Goal: Task Accomplishment & Management: Complete application form

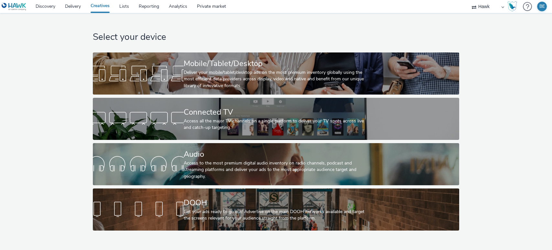
select select "11a7df10-284f-415c-b52a-427acf4c31ae"
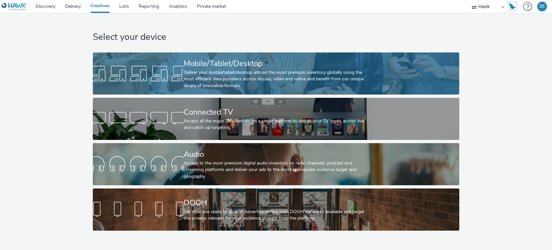
click at [243, 78] on div "Deliver your mobile/tablet/desktop ads on the most premium inventory globally u…" at bounding box center [275, 79] width 182 height 20
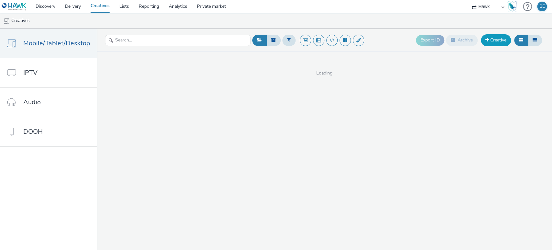
click at [488, 39] on link "Creative" at bounding box center [496, 40] width 30 height 12
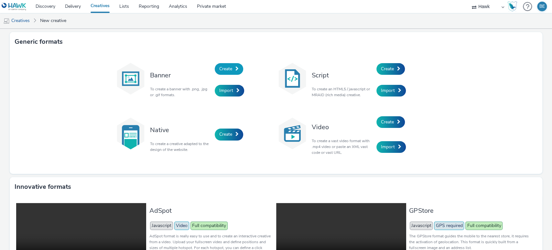
click at [235, 72] on link "Create" at bounding box center [229, 69] width 28 height 12
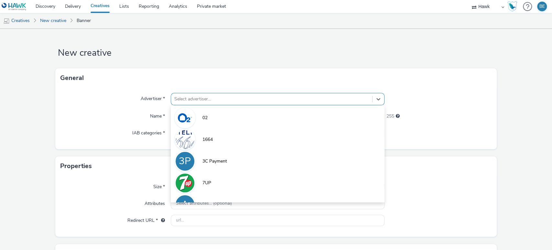
click at [201, 101] on div at bounding box center [271, 99] width 195 height 8
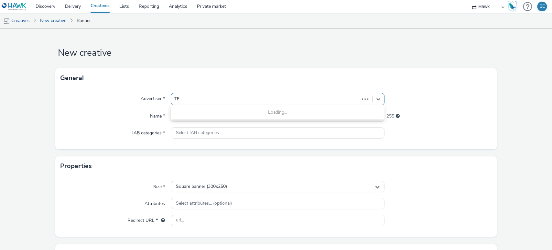
type input "TFG"
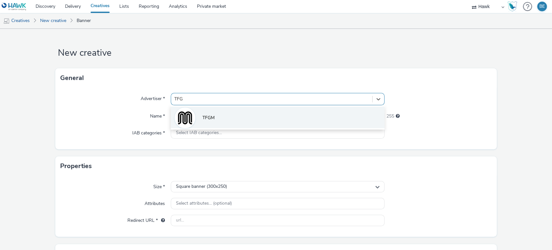
click at [209, 118] on span "TFGM" at bounding box center [208, 117] width 12 height 6
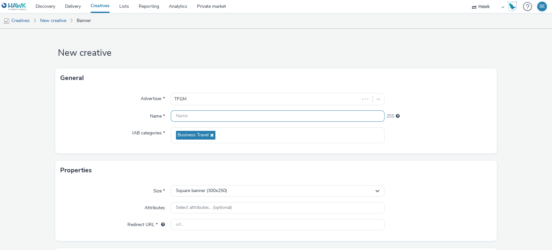
click at [181, 111] on input "text" at bounding box center [278, 115] width 214 height 11
paste input "UK_TFGM_Students_Hawk_Banner_300x250_45909"
drag, startPoint x: 270, startPoint y: 118, endPoint x: 293, endPoint y: 116, distance: 23.0
click at [293, 116] on input "UK_TFGM_Students_Hawk_Banner_300x250_45909" at bounding box center [278, 115] width 214 height 11
click at [506, 95] on form "New creative General Advertiser * TFGM Name * UK_TFGM_Students_Hawk_Banner_300x…" at bounding box center [276, 185] width 552 height 312
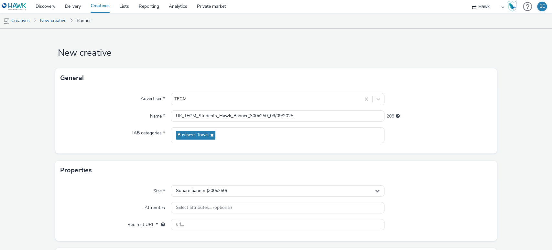
click at [72, 120] on div "Name *" at bounding box center [115, 116] width 110 height 12
click at [251, 116] on input "UK_TFGM_Students_Hawk_Banner_300x250_09/09/2025" at bounding box center [278, 115] width 214 height 11
type input "UK_TFGM_Students_Hawk_Banner_320x480_09/09/2025"
click at [191, 193] on div "Square banner (300x250)" at bounding box center [278, 190] width 214 height 11
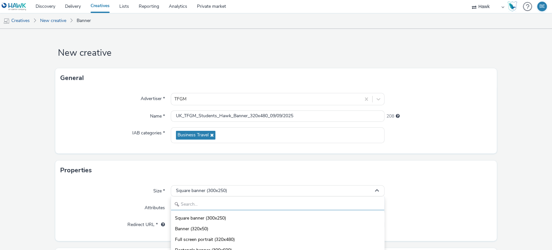
click at [200, 205] on input "text" at bounding box center [277, 203] width 213 height 11
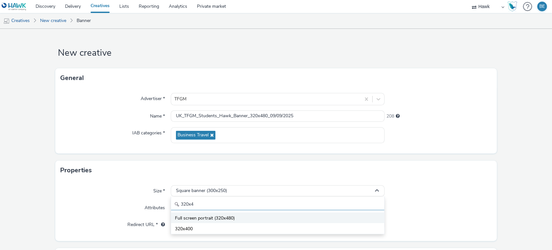
type input "320x4"
click at [202, 217] on span "Full screen portrait (320x480)" at bounding box center [205, 218] width 60 height 6
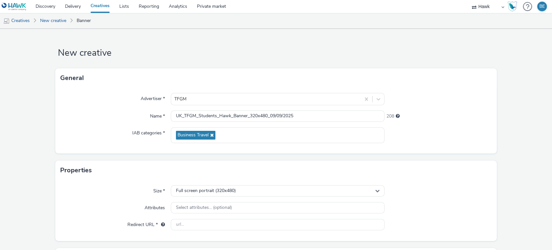
click at [508, 153] on form "New creative General Advertiser * TFGM Name * UK_TFGM_Students_Hawk_Banner_320x…" at bounding box center [276, 185] width 552 height 312
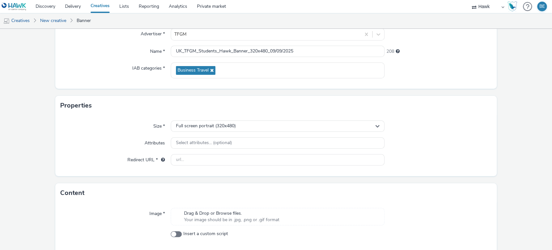
scroll to position [91, 0]
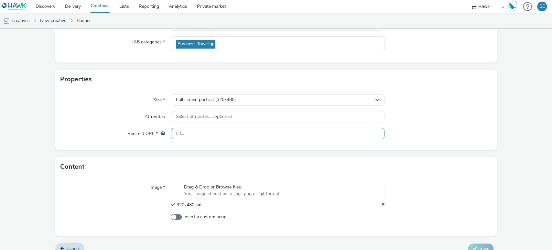
click at [189, 133] on input "text" at bounding box center [278, 133] width 214 height 11
paste input "https://[DOMAIN_NAME]/ddm/trackclk/N584401.2394900HAWK-DSP/B34048508.428831703;…"
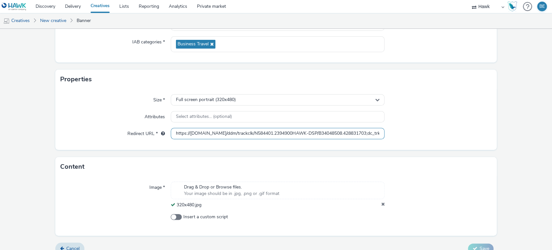
scroll to position [0, 350]
click at [508, 137] on form "New creative General Advertiser * TFGM Name * UK_TFGM_Students_Hawk_Banner_320x…" at bounding box center [276, 98] width 552 height 321
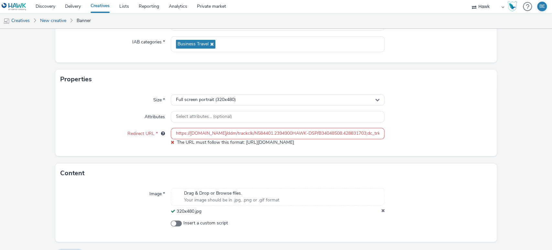
scroll to position [106, 0]
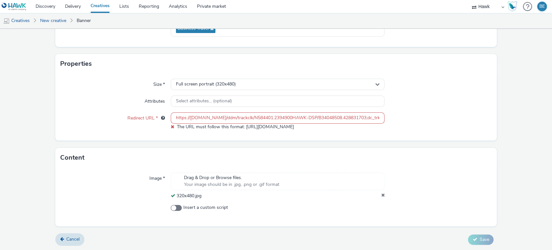
click at [193, 117] on input "https://[DOMAIN_NAME]/ddm/trackclk/N584401.2394900HAWK-DSP/B34048508.428831703;…" at bounding box center [278, 117] width 214 height 11
paste input "[DOMAIN_NAME]"
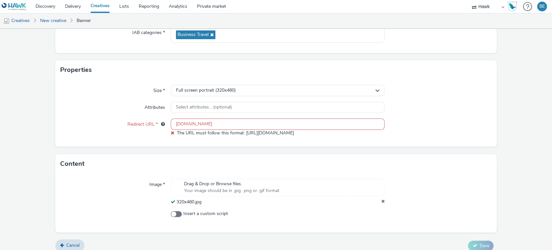
click at [505, 152] on form "New creative General Advertiser * TFGM Name * UK_TFGM_Students_Hawk_Banner_320x…" at bounding box center [276, 93] width 552 height 328
click at [173, 125] on input "[DOMAIN_NAME]" at bounding box center [278, 123] width 214 height 11
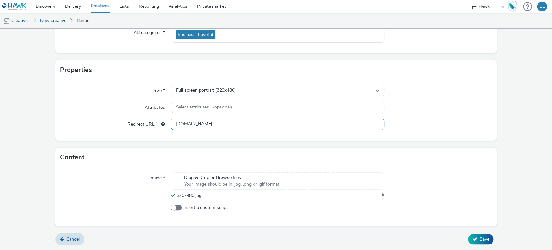
paste input "text"
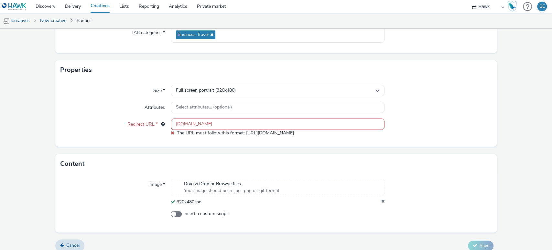
paste input "https://[DOMAIN_NAME]/ddm/trackclk/N584401.2394900HAWK-DSP/B34048508.428831703;…"
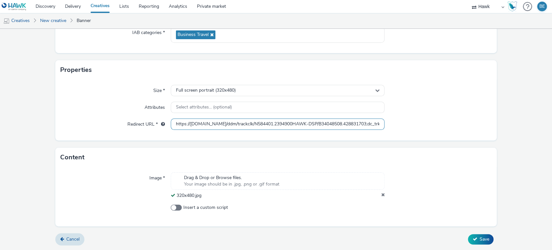
scroll to position [0, 350]
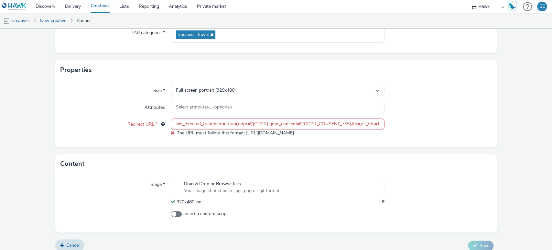
click at [133, 144] on form "New creative General Advertiser * TFGM Name * UK_TFGM_Students_Hawk_Banner_320x…" at bounding box center [276, 93] width 552 height 328
click at [181, 125] on input "https://[DOMAIN_NAME]/ddm/trackclk/N584401.2394900HAWK-DSP/B34048508.428831703;…" at bounding box center [278, 123] width 214 height 11
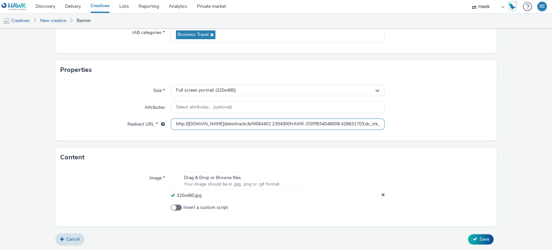
type input "http://[DOMAIN_NAME]/ddm/trackclk/N584401.2394900HAWK-DSP/B34048508.428831703;d…"
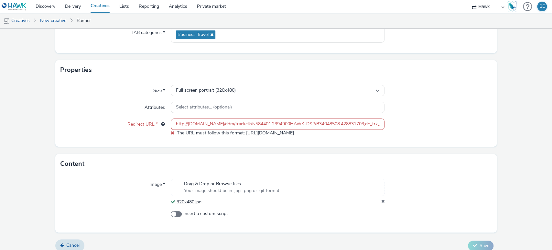
click at [523, 138] on form "New creative General Advertiser * TFGM Name * UK_TFGM_Students_Hawk_Banner_320x…" at bounding box center [276, 93] width 552 height 328
click at [240, 125] on input "http://[DOMAIN_NAME]/ddm/trackclk/N584401.2394900HAWK-DSP/B34048508.428831703;d…" at bounding box center [278, 123] width 214 height 11
paste input "[DOMAIN_NAME]"
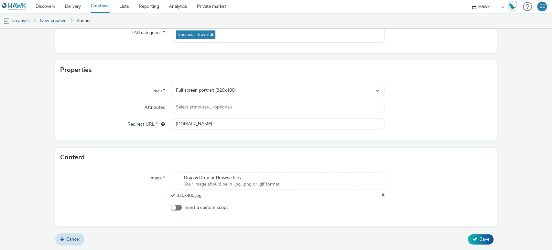
click at [137, 146] on form "New creative General Advertiser * TFGM Name * UK_TFGM_Students_Hawk_Banner_320x…" at bounding box center [276, 89] width 552 height 321
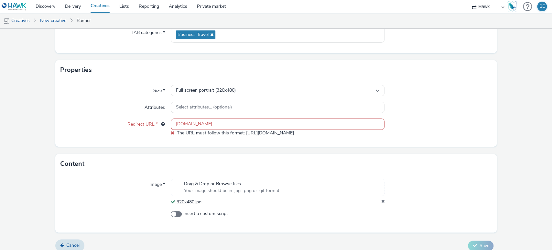
click at [173, 125] on input "[DOMAIN_NAME]" at bounding box center [278, 123] width 214 height 11
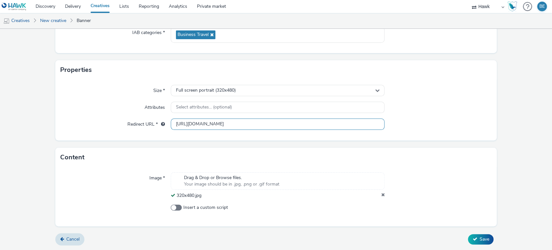
type input "[URL][DOMAIN_NAME]"
click at [468, 234] on button "Save" at bounding box center [481, 239] width 26 height 10
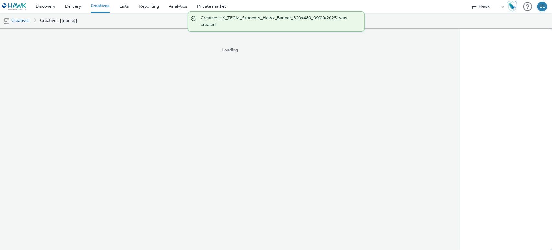
click at [158, 151] on div "Loading" at bounding box center [230, 139] width 460 height 221
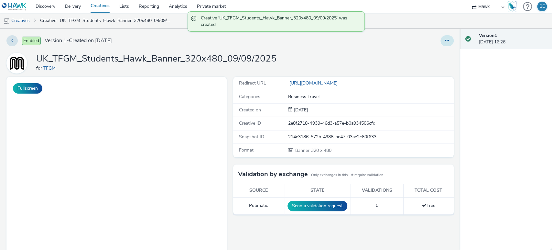
click at [444, 42] on button at bounding box center [446, 40] width 13 height 11
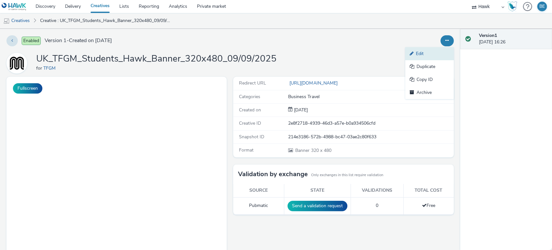
click at [421, 55] on link "Edit" at bounding box center [429, 53] width 48 height 13
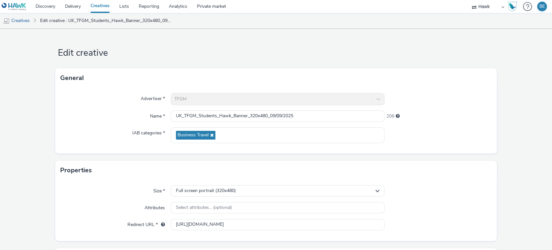
click at [100, 6] on link "Creatives" at bounding box center [100, 6] width 29 height 13
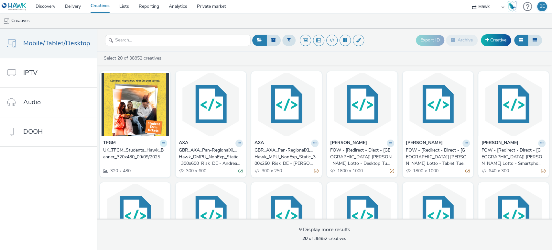
click at [162, 144] on icon at bounding box center [163, 143] width 3 height 4
click at [141, 166] on link "Duplicate" at bounding box center [143, 167] width 48 height 13
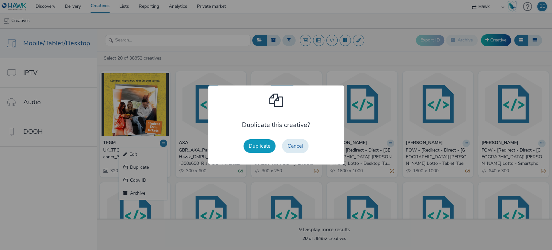
click at [263, 147] on button "Duplicate" at bounding box center [259, 146] width 32 height 14
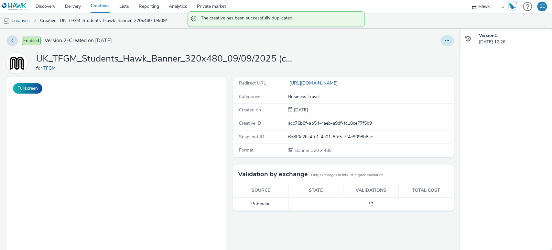
click at [445, 41] on icon at bounding box center [447, 40] width 4 height 5
click at [444, 40] on button at bounding box center [446, 40] width 13 height 11
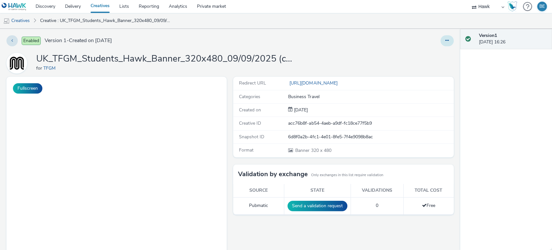
click at [441, 43] on button at bounding box center [446, 40] width 13 height 11
click at [424, 52] on link "Edit" at bounding box center [429, 53] width 48 height 13
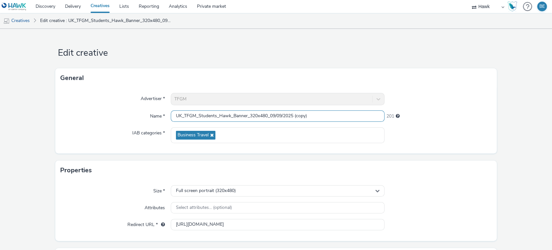
click at [249, 118] on input "UK_TFGM_Students_Hawk_Banner_320x480_09/09/2025 (copy)" at bounding box center [278, 115] width 214 height 11
drag, startPoint x: 294, startPoint y: 117, endPoint x: 325, endPoint y: 116, distance: 30.7
click at [325, 116] on input "UK_TFGM_Students_Hawk_Banner_480x320_09/09/2025 (copy)" at bounding box center [278, 115] width 214 height 11
type input "UK_TFGM_Students_Hawk_Banner_480x320_09/09/2025"
click at [98, 122] on div "Advertiser * TFGM Name * UK_TFGM_Students_Hawk_Banner_480x320_09/09/2025 208 IA…" at bounding box center [276, 121] width 442 height 66
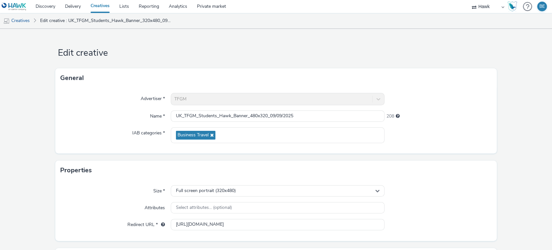
scroll to position [39, 0]
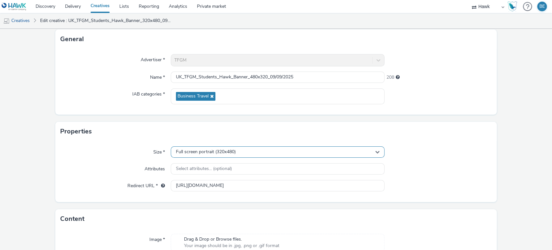
click at [187, 152] on span "Full screen portrait (320x480)" at bounding box center [206, 151] width 60 height 5
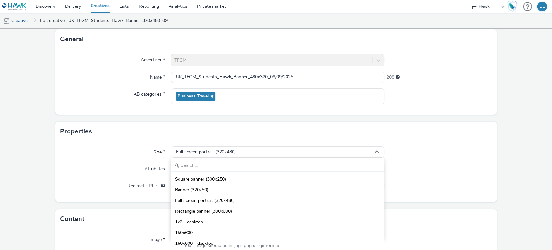
click at [194, 162] on input "text" at bounding box center [277, 165] width 213 height 11
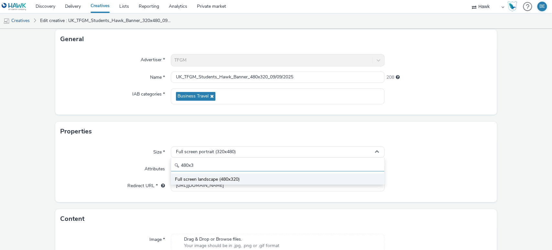
type input "480x3"
click at [192, 179] on span "Full screen landscape (480x320)" at bounding box center [207, 179] width 65 height 6
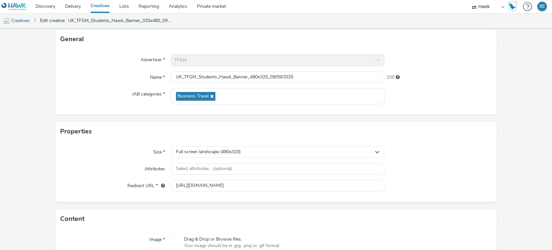
click at [100, 169] on div "Attributes" at bounding box center [115, 169] width 110 height 12
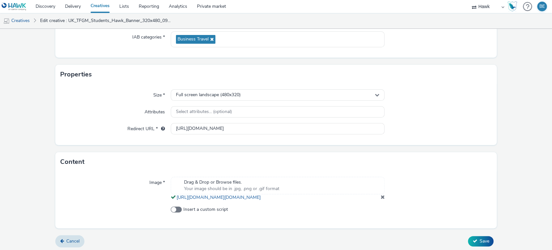
scroll to position [104, 0]
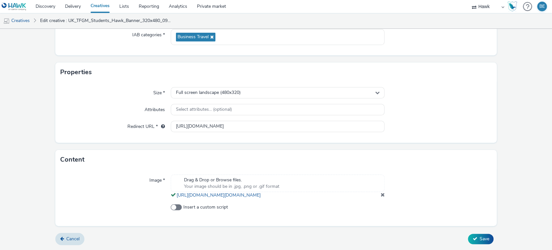
click at [380, 194] on span at bounding box center [382, 194] width 4 height 5
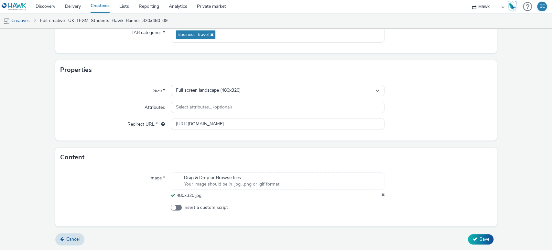
click at [515, 164] on form "Edit creative General Advertiser * TFGM Name * UK_TFGM_Students_Hawk_Banner_480…" at bounding box center [276, 89] width 552 height 321
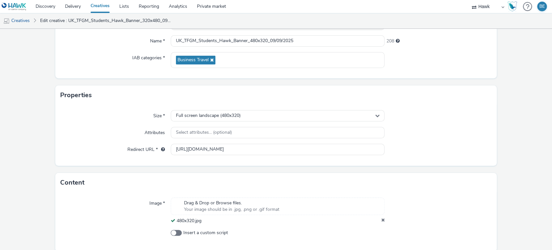
scroll to position [100, 0]
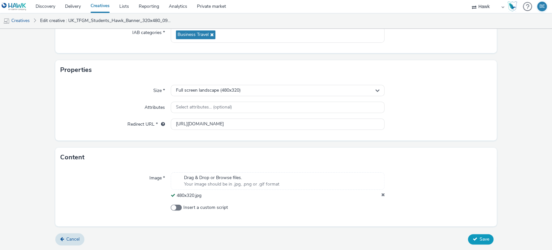
click at [472, 240] on icon at bounding box center [474, 238] width 5 height 5
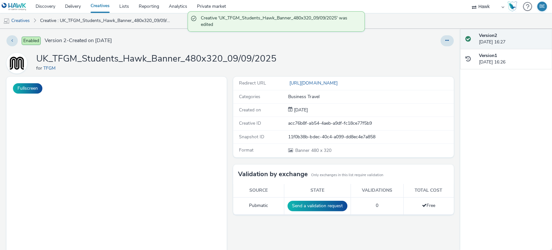
click at [442, 43] on button at bounding box center [446, 40] width 13 height 11
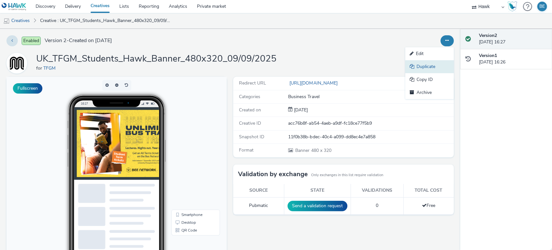
click at [422, 68] on link "Duplicate" at bounding box center [429, 66] width 48 height 13
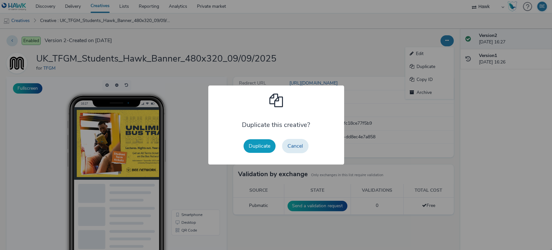
click at [259, 148] on button "Duplicate" at bounding box center [259, 146] width 32 height 14
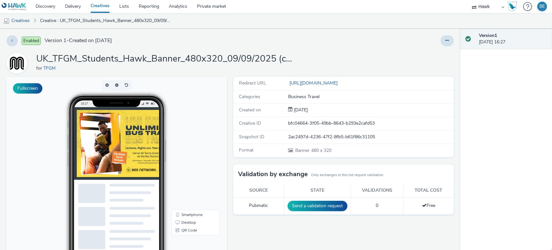
click at [445, 35] on div "Enabled Version 1 - Created on [DATE] UK_TFGM_Students_Hawk_Banner_480x320_09/0…" at bounding box center [230, 139] width 460 height 221
click at [443, 38] on button at bounding box center [446, 40] width 13 height 11
click at [411, 54] on link "Edit" at bounding box center [429, 53] width 48 height 13
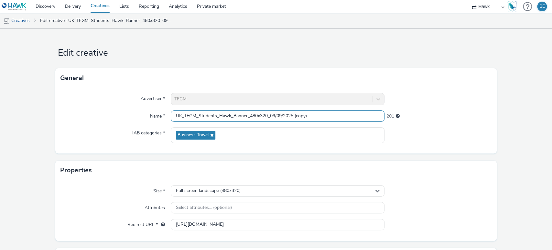
click at [249, 115] on input "UK_TFGM_Students_Hawk_Banner_480x320_09/09/2025 (copy)" at bounding box center [278, 115] width 214 height 11
drag, startPoint x: 297, startPoint y: 116, endPoint x: 321, endPoint y: 118, distance: 23.3
click at [321, 118] on input "UK_TFGM_Students_Hawk_Banner_768x1024_09/09/2025 (copy)" at bounding box center [278, 115] width 214 height 11
type input "UK_TFGM_Students_Hawk_Banner_768x1024_09/09/2025"
click at [514, 117] on form "Edit creative General Advertiser * TFGM Name * UK_TFGM_Students_Hawk_Banner_768…" at bounding box center [276, 188] width 552 height 319
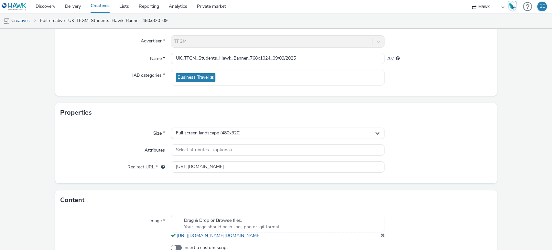
scroll to position [58, 0]
click at [240, 135] on div "Full screen landscape (480x320)" at bounding box center [278, 132] width 214 height 11
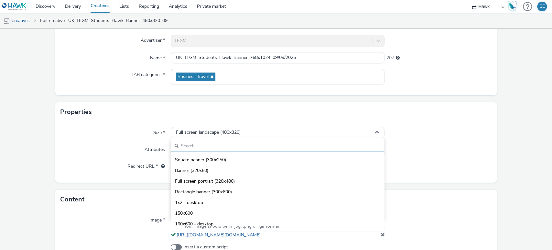
click at [215, 144] on input "text" at bounding box center [277, 145] width 213 height 11
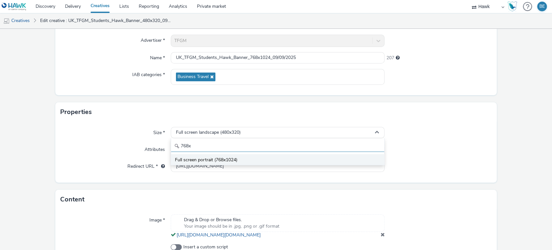
type input "768x"
click at [215, 162] on span "Full screen portrait (768x1024)" at bounding box center [206, 159] width 62 height 6
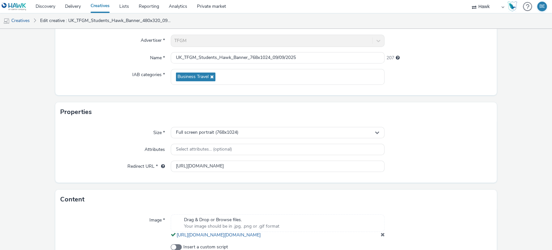
click at [503, 142] on form "Edit creative General Advertiser * TFGM Name * UK_TFGM_Students_Hawk_Banner_768…" at bounding box center [276, 130] width 552 height 319
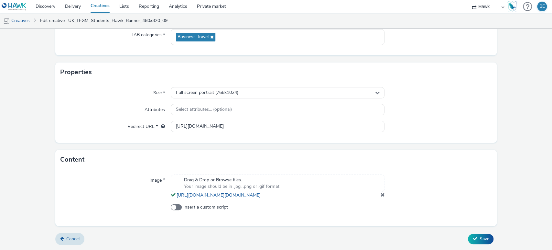
scroll to position [104, 0]
click at [380, 193] on span at bounding box center [382, 194] width 4 height 5
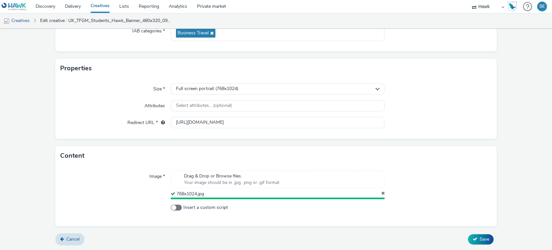
scroll to position [100, 0]
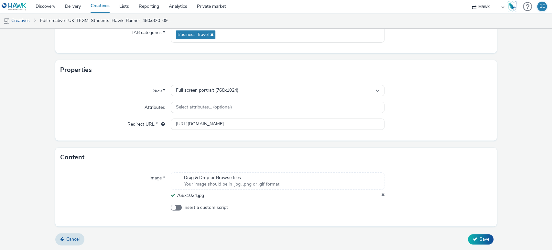
click at [506, 158] on form "Edit creative General Advertiser * TFGM Name * UK_TFGM_Students_Hawk_Banner_768…" at bounding box center [276, 89] width 552 height 321
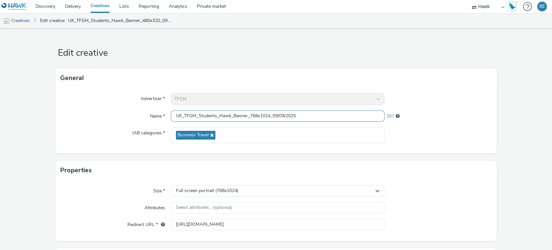
click at [236, 115] on input "UK_TFGM_Students_Hawk_Banner_768x1024_09/09/2025" at bounding box center [278, 115] width 214 height 11
click at [521, 130] on form "Edit creative General Advertiser * TFGM Name * UK_TFGM_Students_Hawk_Banner_768…" at bounding box center [276, 189] width 552 height 321
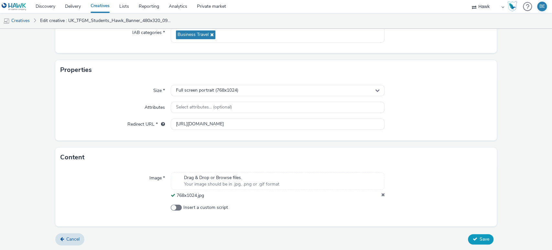
click at [479, 240] on span "Save" at bounding box center [484, 239] width 10 height 6
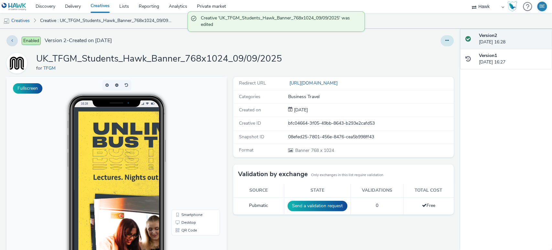
click at [445, 39] on icon at bounding box center [447, 40] width 4 height 5
click at [408, 69] on link "Duplicate" at bounding box center [429, 66] width 48 height 13
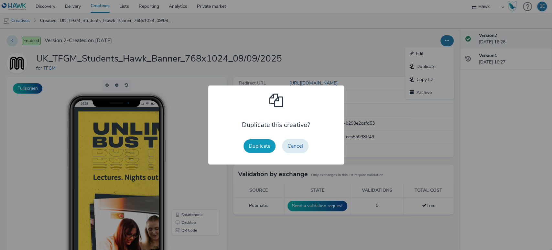
click at [264, 142] on button "Duplicate" at bounding box center [259, 146] width 32 height 14
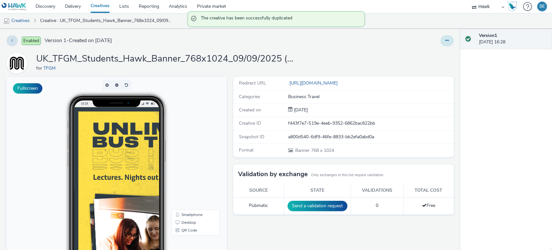
click at [445, 42] on icon at bounding box center [447, 40] width 4 height 5
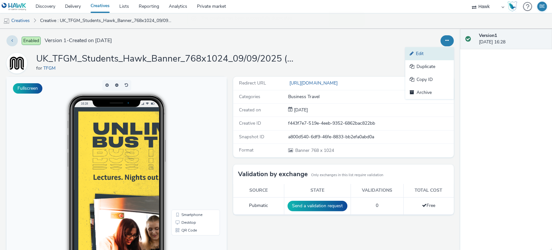
click at [411, 55] on link "Edit" at bounding box center [429, 53] width 48 height 13
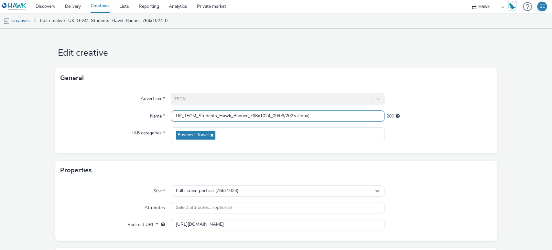
click at [250, 115] on input "UK_TFGM_Students_Hawk_Banner_768x1024_09/09/2025 (copy)" at bounding box center [278, 115] width 214 height 11
paste input "UK_TFGM_Students_Hawk_Banner_768x1024_09/09/2025"
paste input "768x1024_09/09/2025"
click at [251, 118] on input "UK_TFGM_Students_Hawk_Banner_768x1024_09/09/2025" at bounding box center [278, 115] width 214 height 11
type input "UK_TFGM_Students_Hawk_Banner_1024x768_09/09/2025"
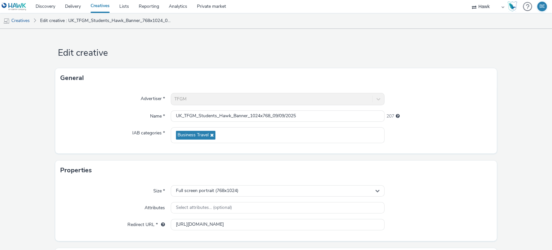
click at [494, 100] on form "Edit creative General Advertiser * TFGM Name * UK_TFGM_Students_Hawk_Banner_102…" at bounding box center [276, 188] width 552 height 319
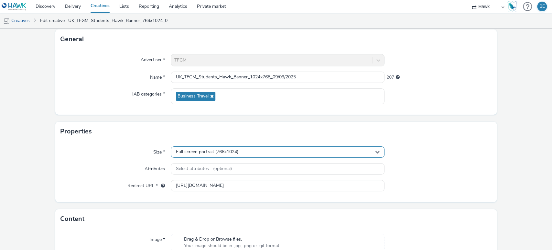
click at [203, 147] on div "Full screen portrait (768x1024)" at bounding box center [278, 151] width 214 height 11
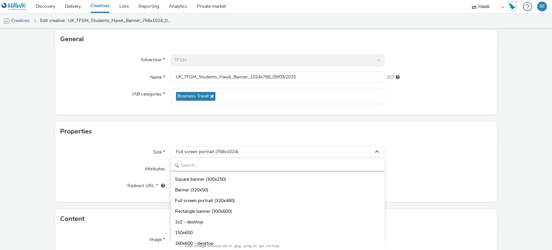
click at [187, 163] on input "text" at bounding box center [277, 165] width 213 height 11
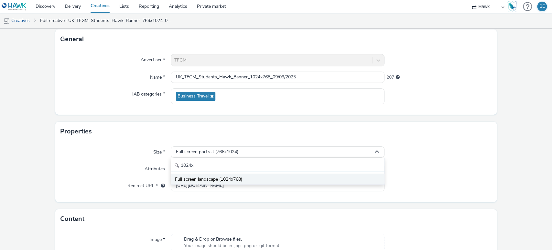
type input "1024x"
click at [212, 176] on span "Full screen landscape (1024x768)" at bounding box center [208, 179] width 67 height 6
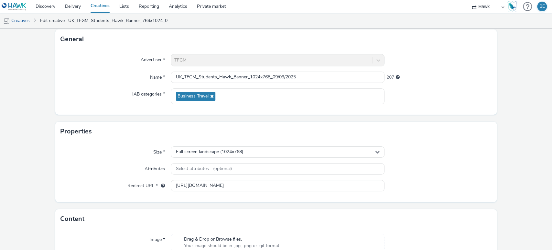
click at [507, 149] on form "Edit creative General Advertiser * TFGM Name * UK_TFGM_Students_Hawk_Banner_102…" at bounding box center [276, 149] width 552 height 319
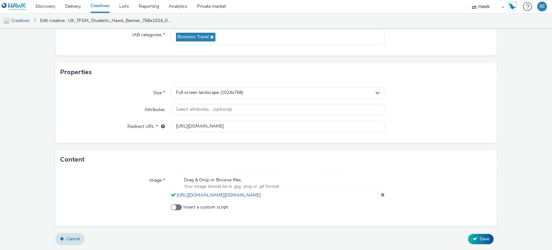
scroll to position [104, 0]
click at [380, 196] on span at bounding box center [382, 194] width 4 height 5
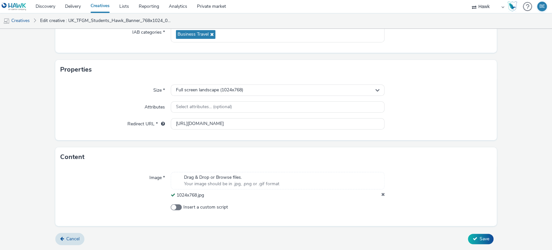
scroll to position [100, 0]
click at [479, 240] on span "Save" at bounding box center [484, 239] width 10 height 6
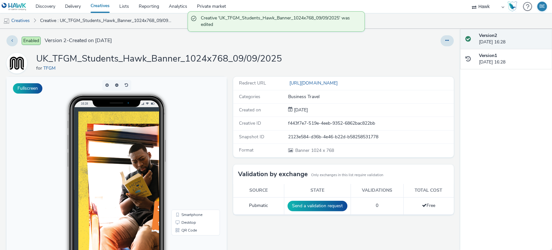
click at [101, 9] on link "Creatives" at bounding box center [100, 6] width 29 height 13
